Goal: Transaction & Acquisition: Purchase product/service

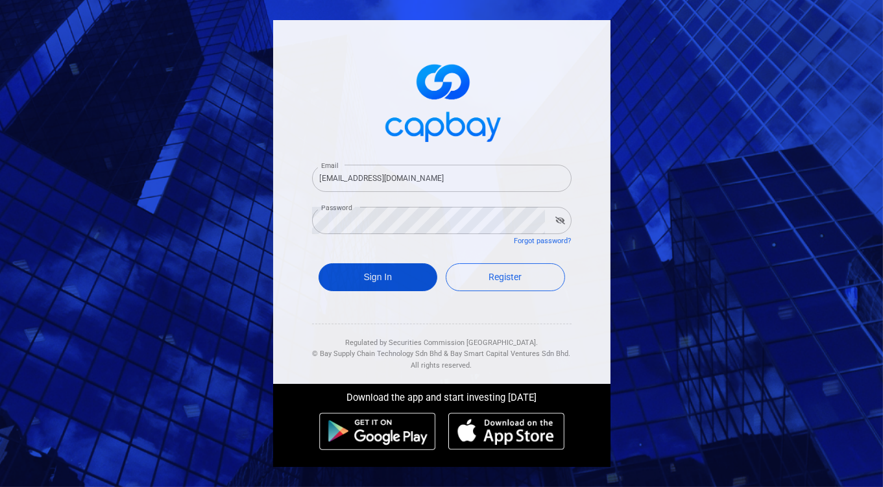
click at [370, 274] on button "Sign In" at bounding box center [377, 277] width 119 height 28
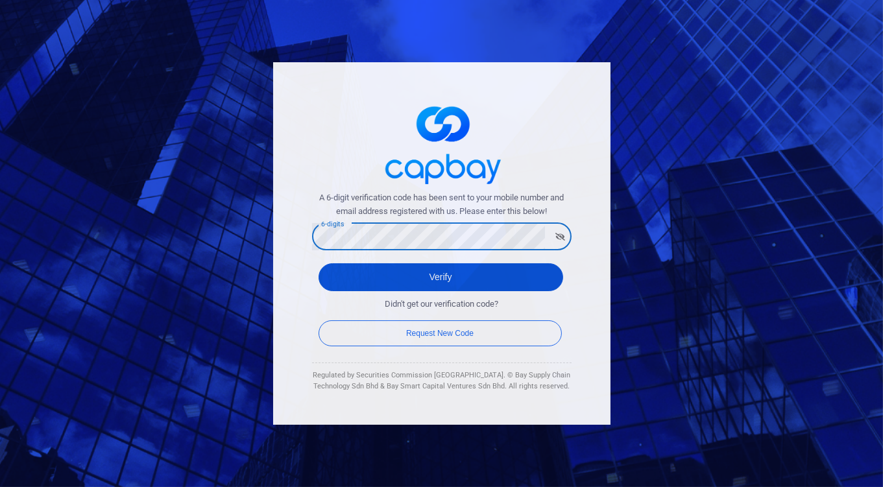
click at [447, 272] on button "Verify" at bounding box center [440, 277] width 244 height 28
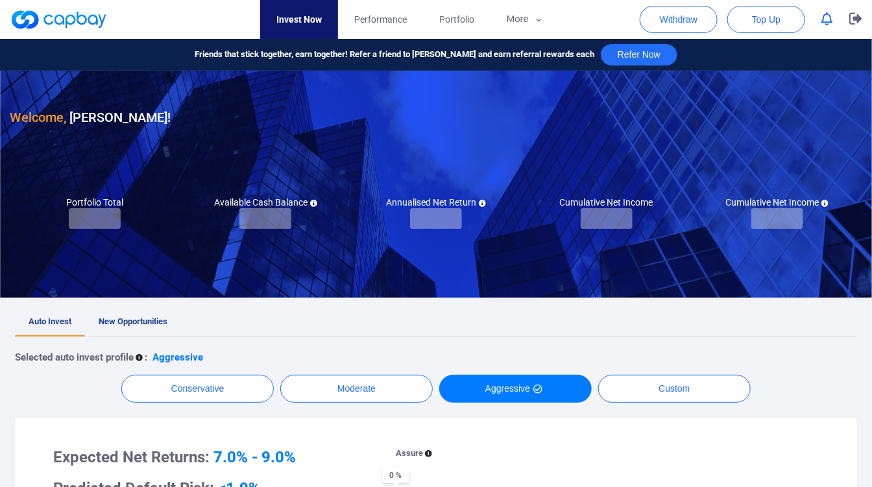
checkbox input "true"
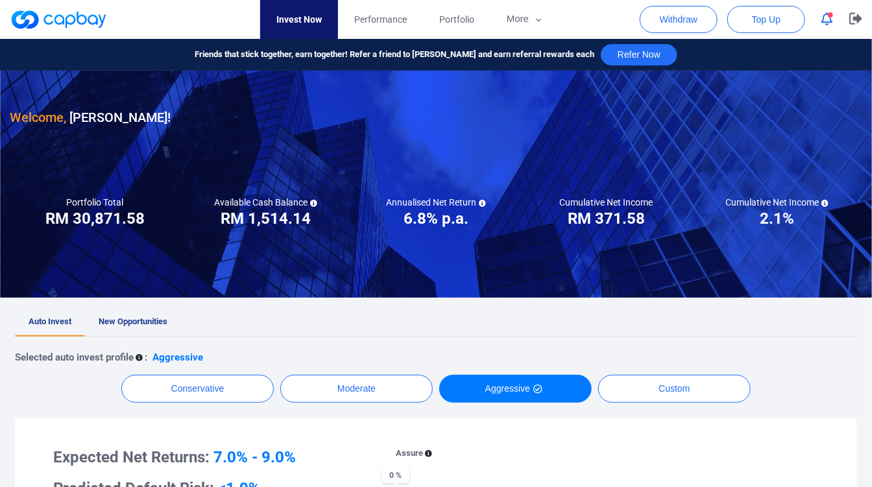
click at [266, 20] on link "Invest Now" at bounding box center [299, 19] width 78 height 39
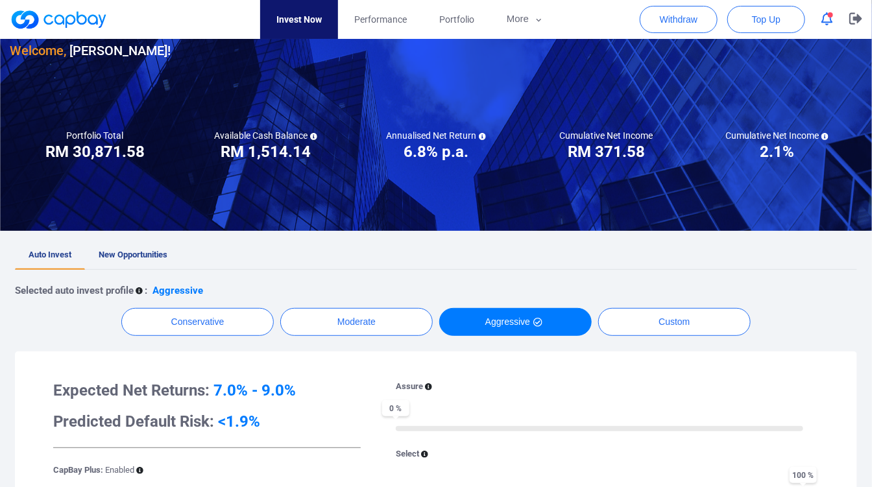
scroll to position [144, 0]
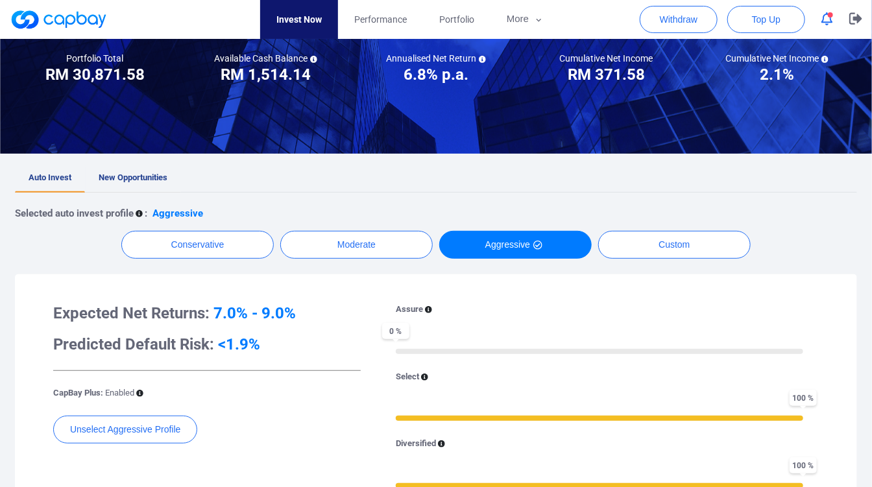
click at [121, 171] on link "New Opportunities" at bounding box center [133, 178] width 96 height 29
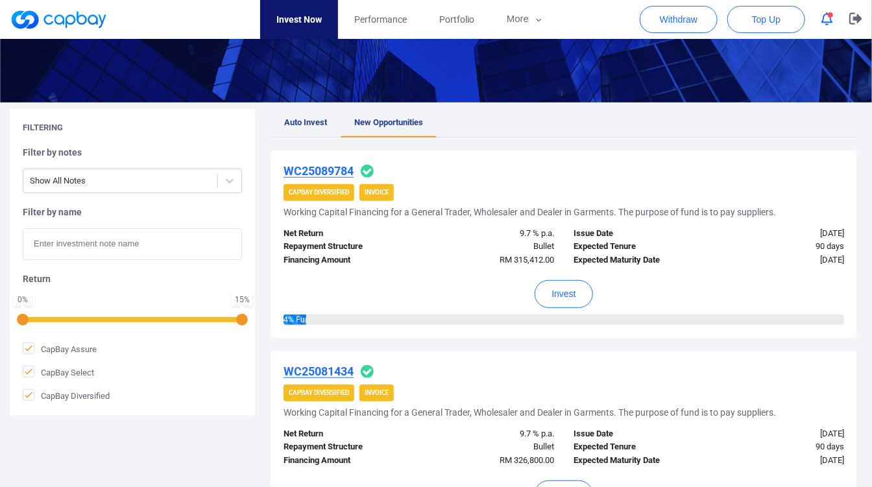
scroll to position [288, 0]
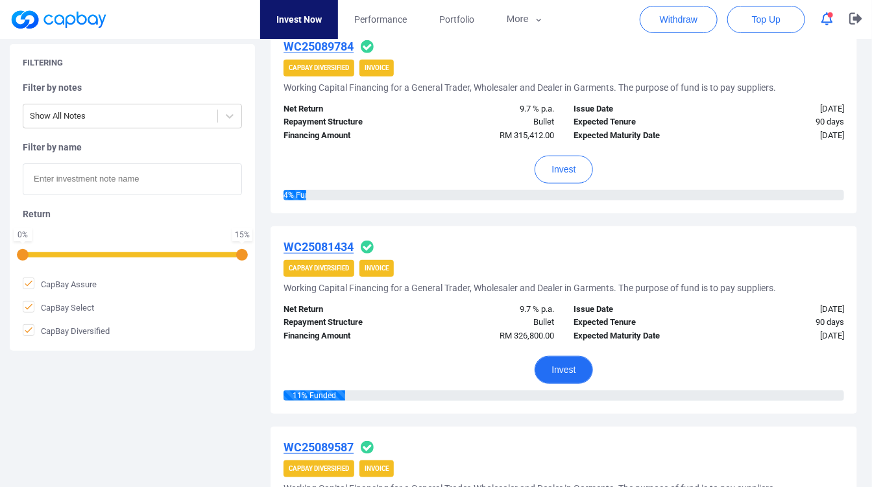
drag, startPoint x: 569, startPoint y: 359, endPoint x: 508, endPoint y: 353, distance: 61.2
click at [503, 345] on div "Invest" at bounding box center [563, 366] width 560 height 47
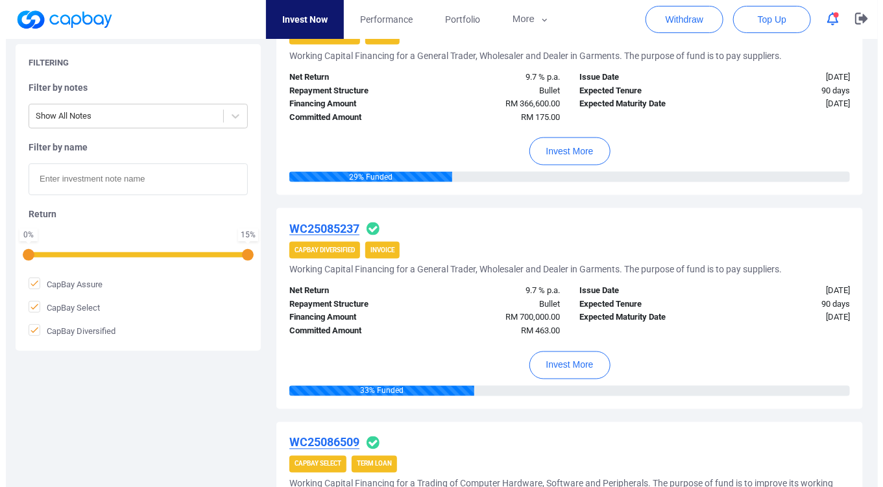
scroll to position [936, 0]
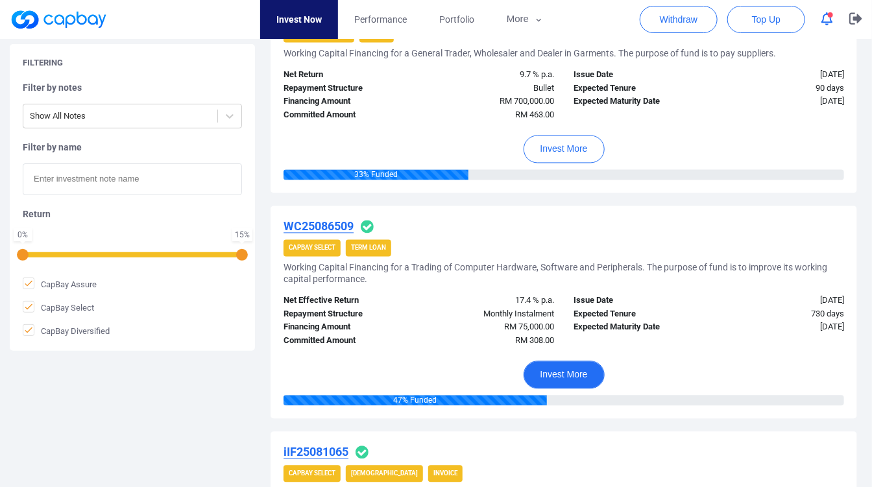
click at [564, 365] on button "Invest More" at bounding box center [563, 375] width 81 height 28
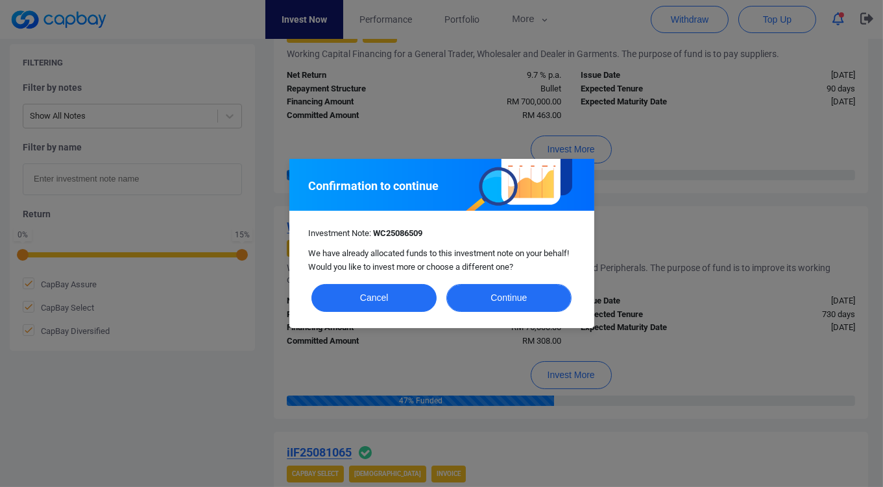
click at [516, 297] on button "Continue" at bounding box center [508, 298] width 125 height 28
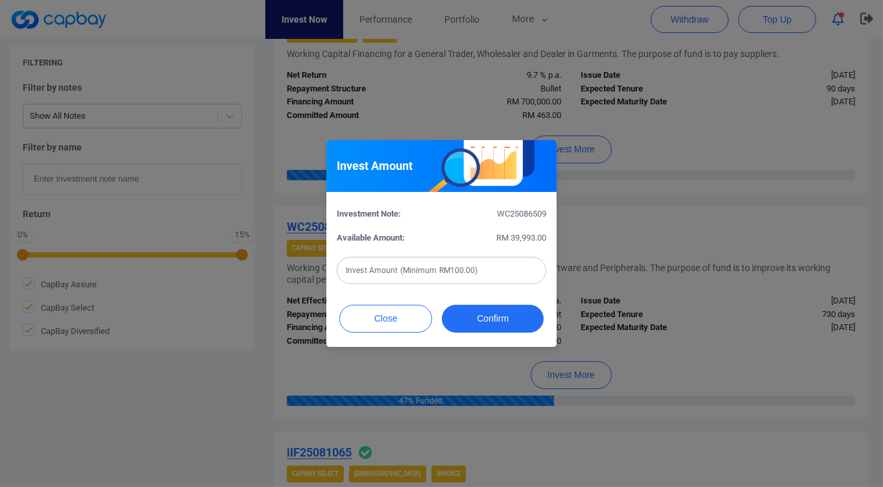
click at [442, 277] on input "text" at bounding box center [441, 270] width 209 height 27
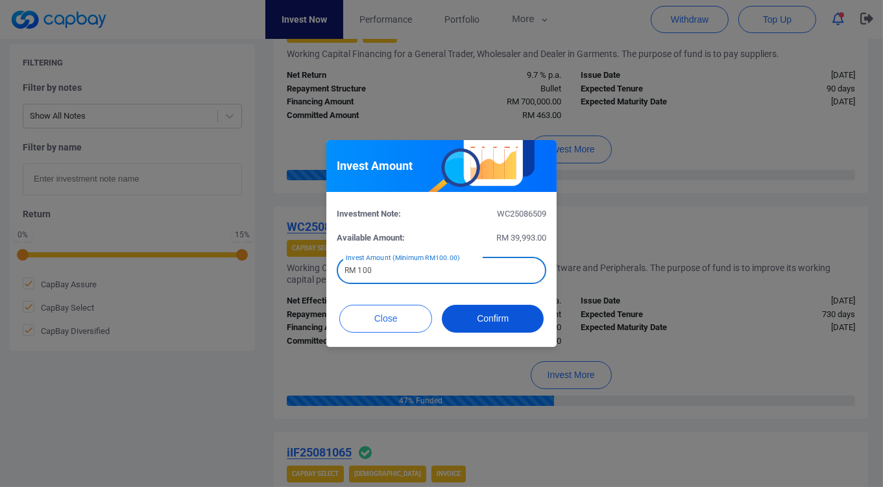
type input "RM 100"
click at [501, 327] on button "Confirm" at bounding box center [493, 319] width 102 height 28
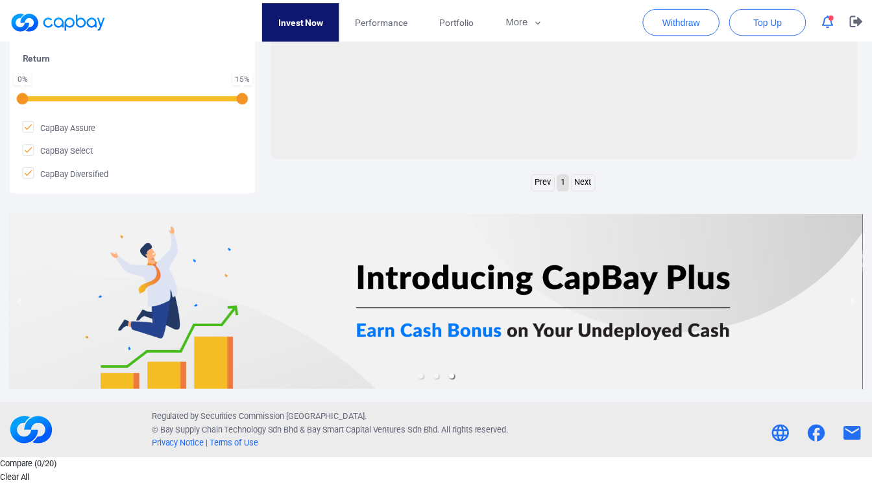
scroll to position [587, 0]
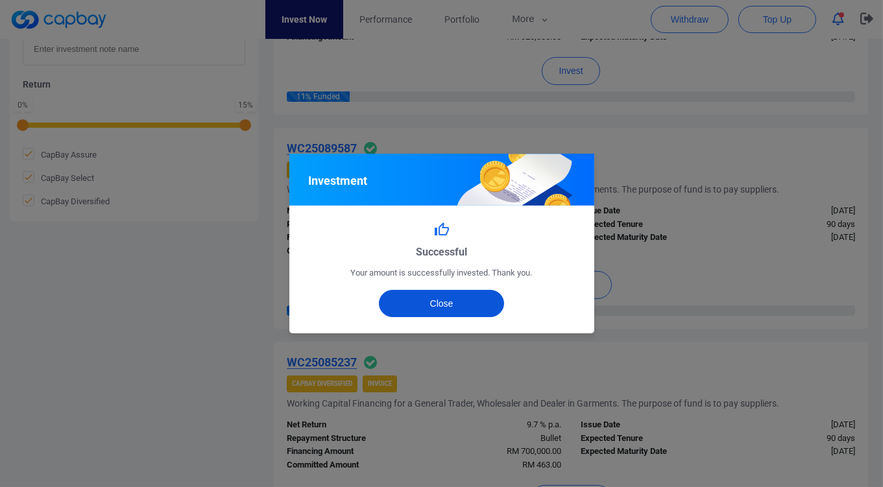
click at [449, 303] on button "Close" at bounding box center [441, 303] width 125 height 27
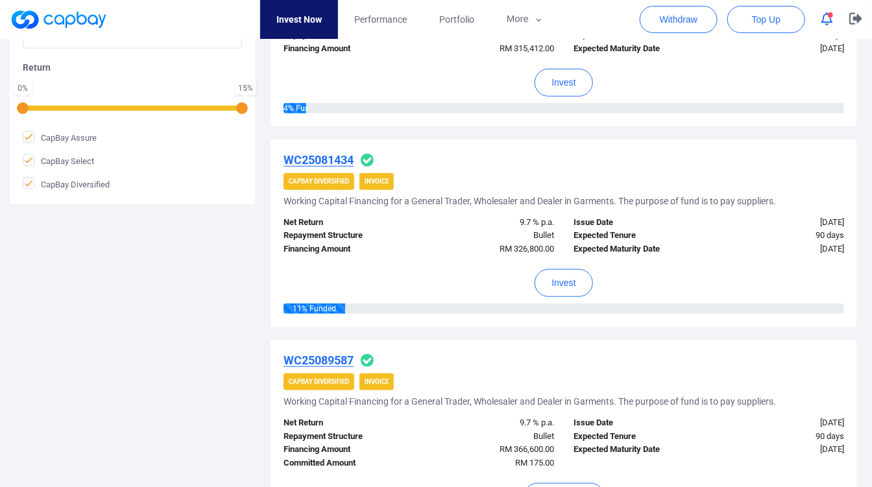
scroll to position [226, 0]
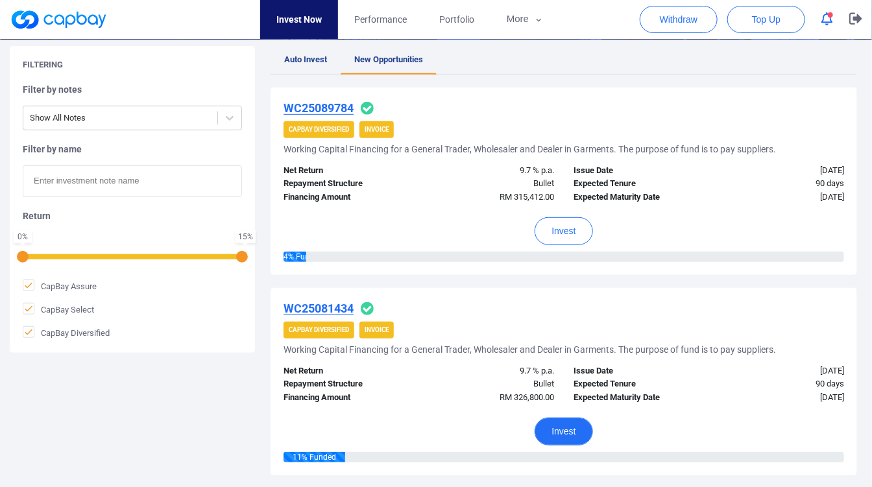
click at [562, 425] on button "Invest" at bounding box center [563, 432] width 58 height 28
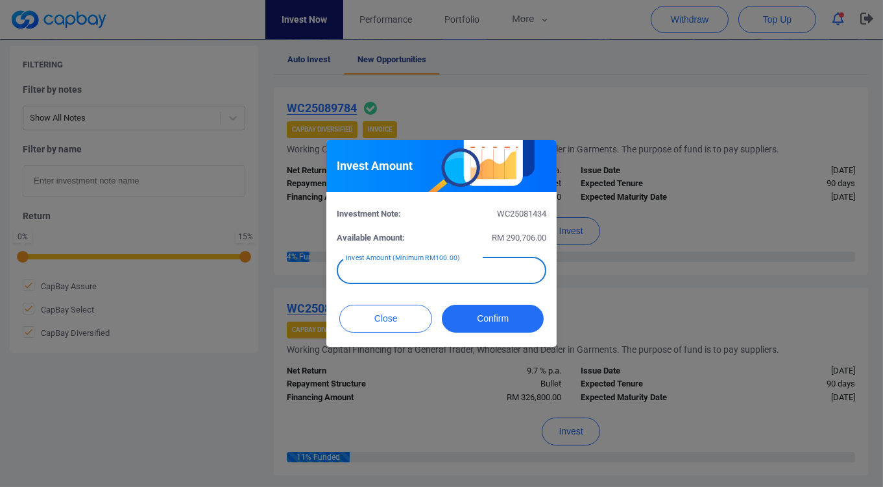
click at [440, 274] on input "text" at bounding box center [441, 270] width 209 height 27
type input "RM 100"
click at [521, 335] on div "Close Confirm" at bounding box center [441, 322] width 230 height 50
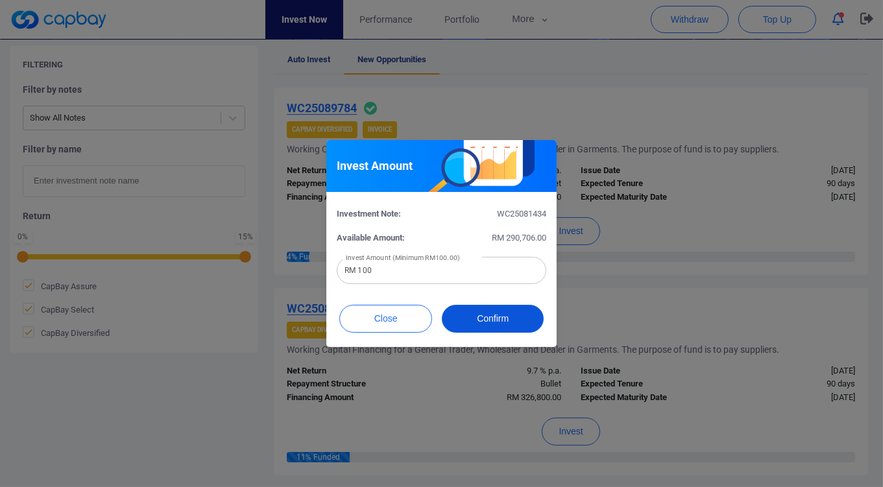
click at [516, 326] on button "Confirm" at bounding box center [493, 319] width 102 height 28
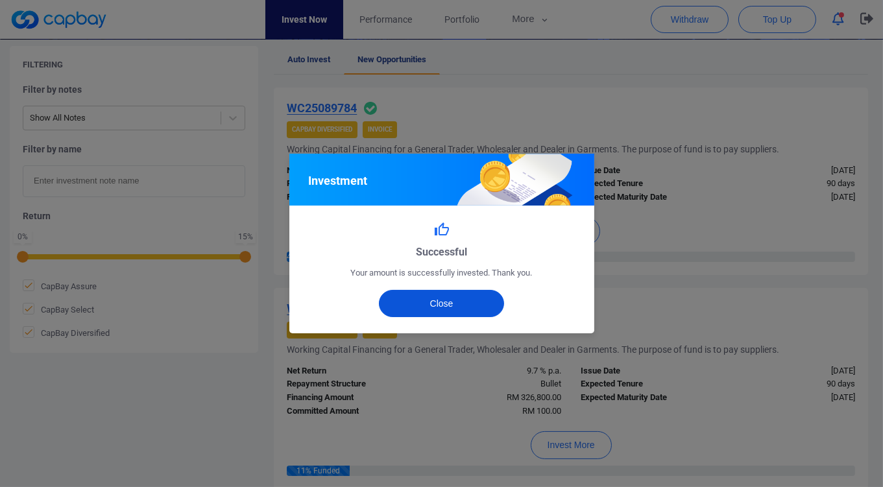
click at [457, 296] on button "Close" at bounding box center [441, 303] width 125 height 27
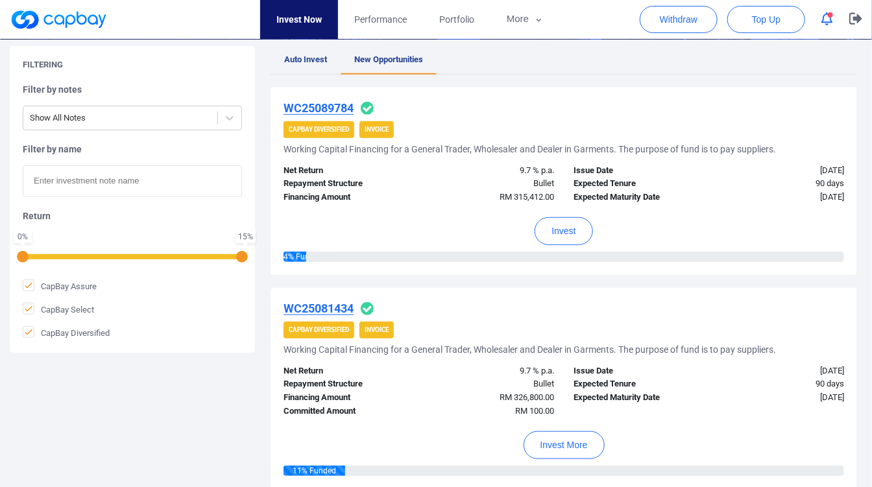
scroll to position [82, 0]
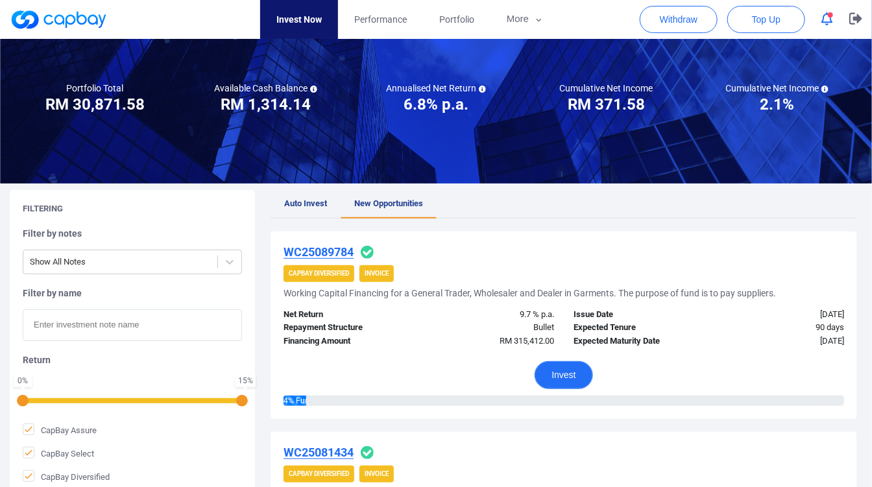
click at [569, 379] on button "Invest" at bounding box center [563, 375] width 58 height 28
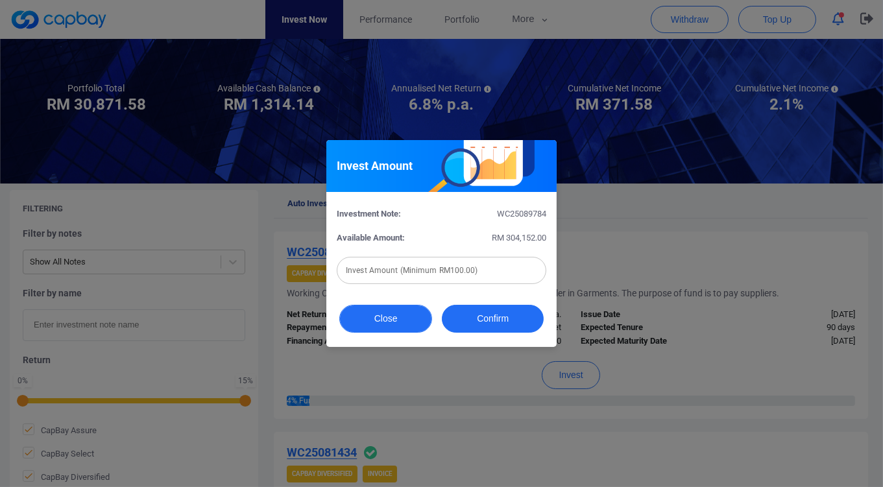
click at [416, 310] on button "Close" at bounding box center [385, 319] width 93 height 28
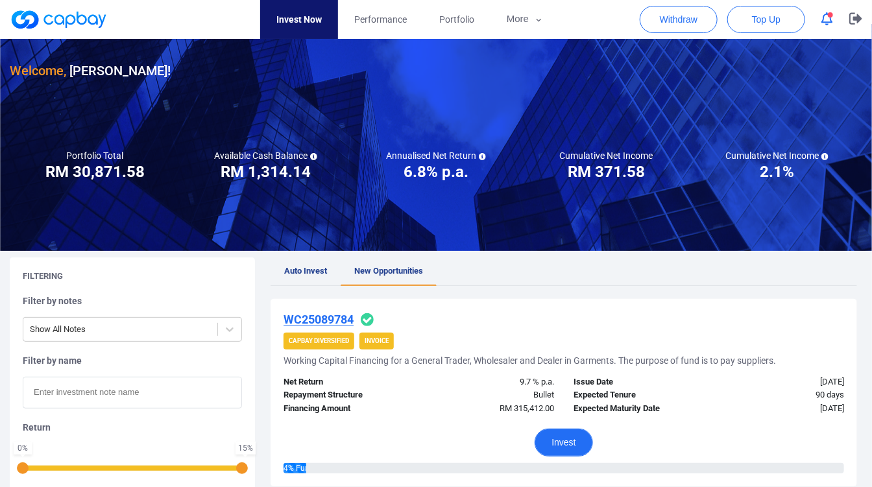
scroll to position [0, 0]
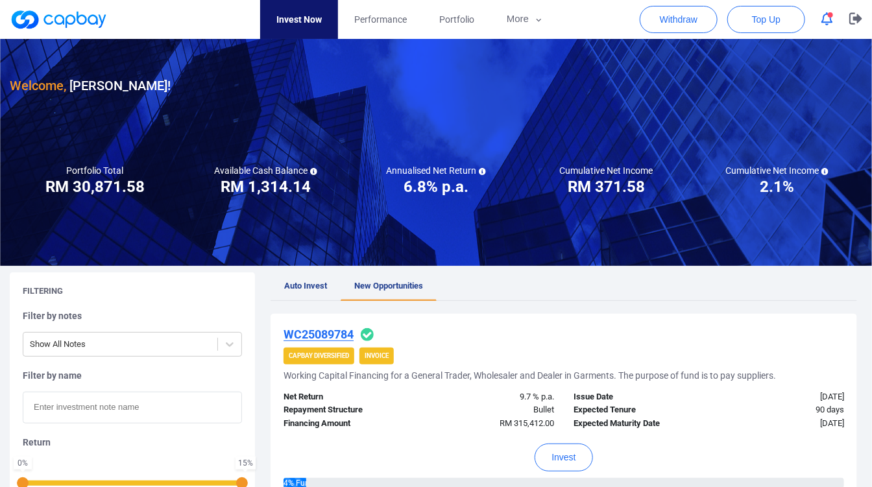
click at [300, 31] on link "Invest Now" at bounding box center [299, 19] width 78 height 39
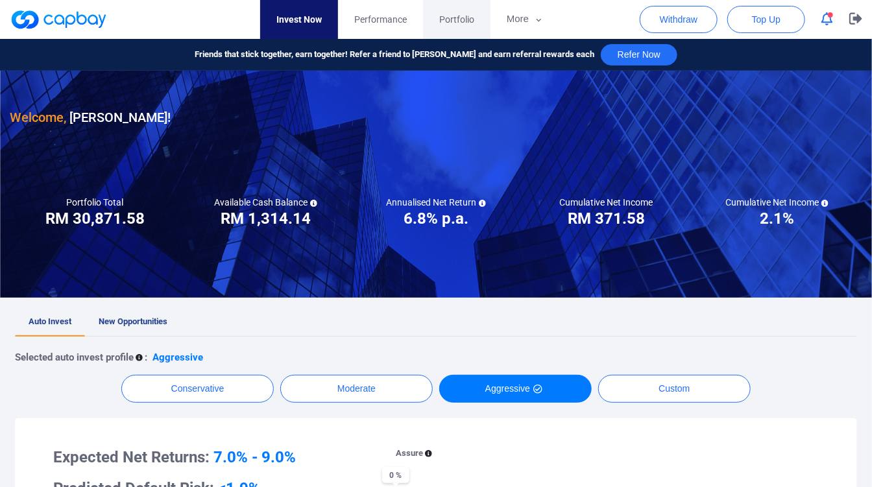
click at [450, 10] on link "Portfolio" at bounding box center [456, 19] width 67 height 39
